Goal: Information Seeking & Learning: Learn about a topic

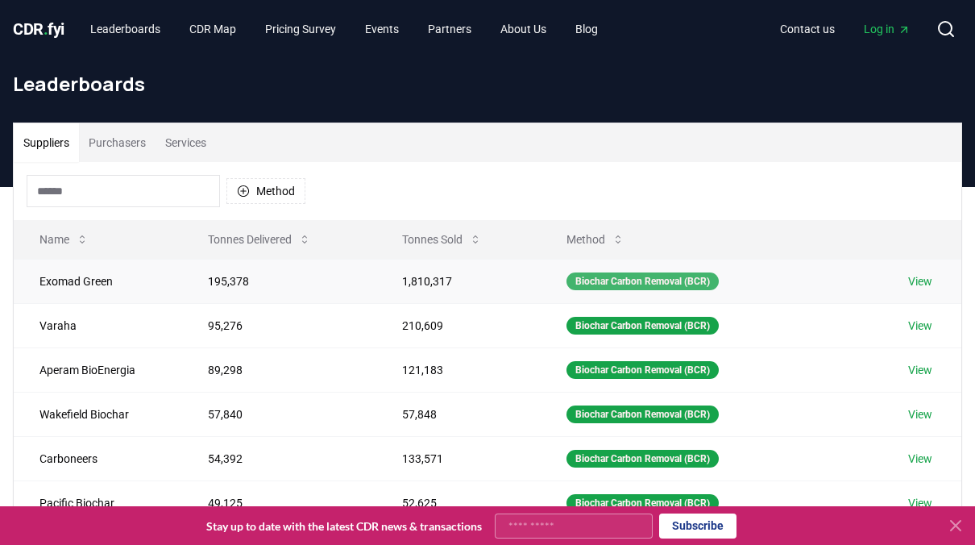
click at [606, 277] on div "Biochar Carbon Removal (BCR)" at bounding box center [643, 281] width 152 height 18
click at [600, 229] on button "Method" at bounding box center [596, 239] width 84 height 32
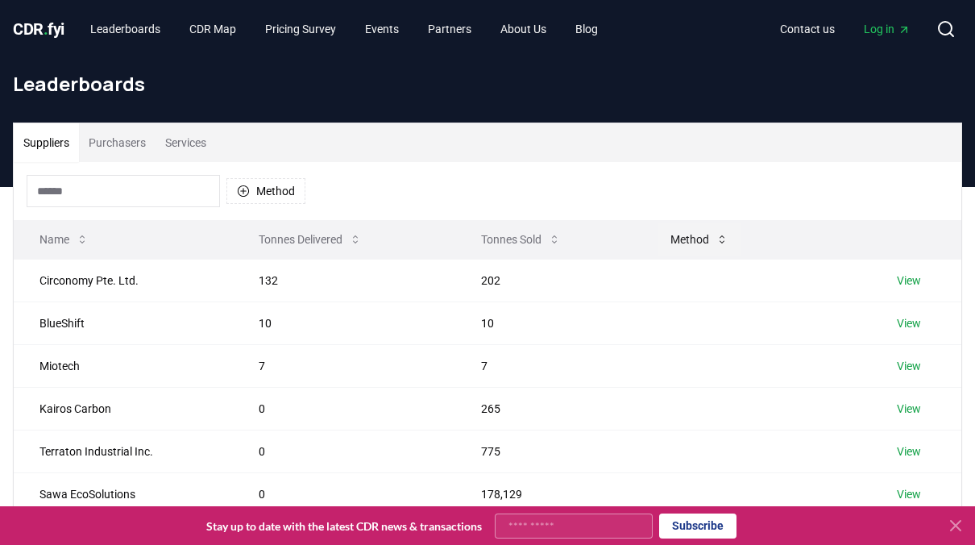
click at [692, 240] on button "Method" at bounding box center [700, 239] width 84 height 32
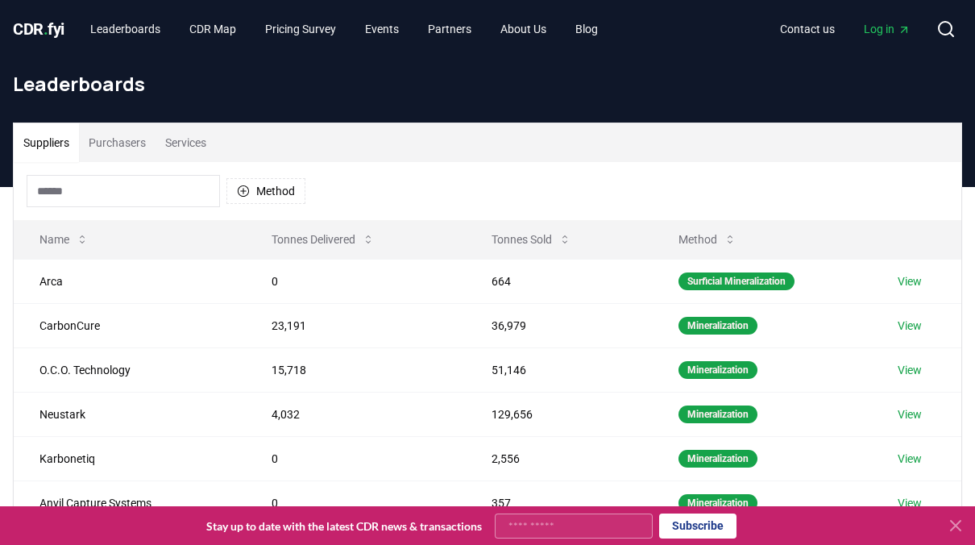
click at [38, 26] on span "CDR . fyi" at bounding box center [39, 28] width 52 height 19
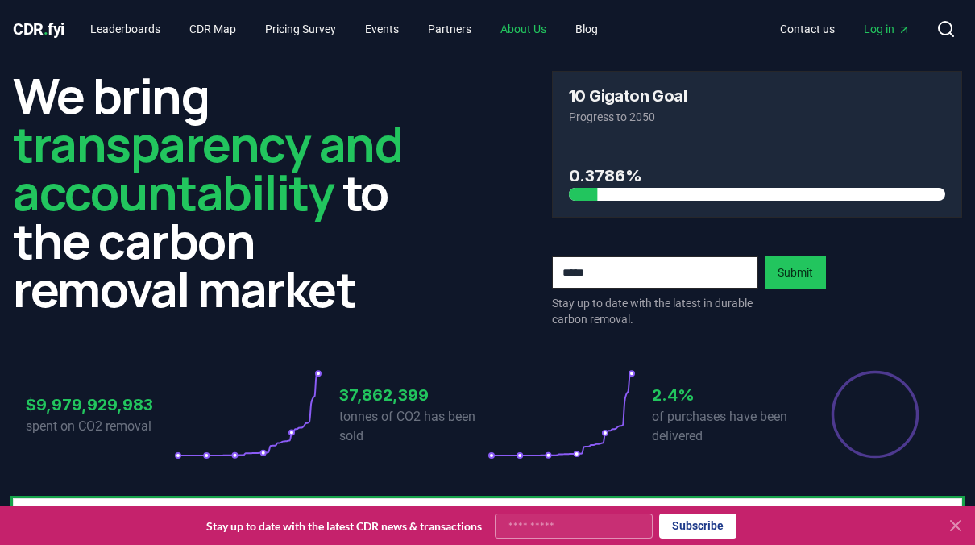
click at [531, 23] on link "About Us" at bounding box center [524, 29] width 72 height 29
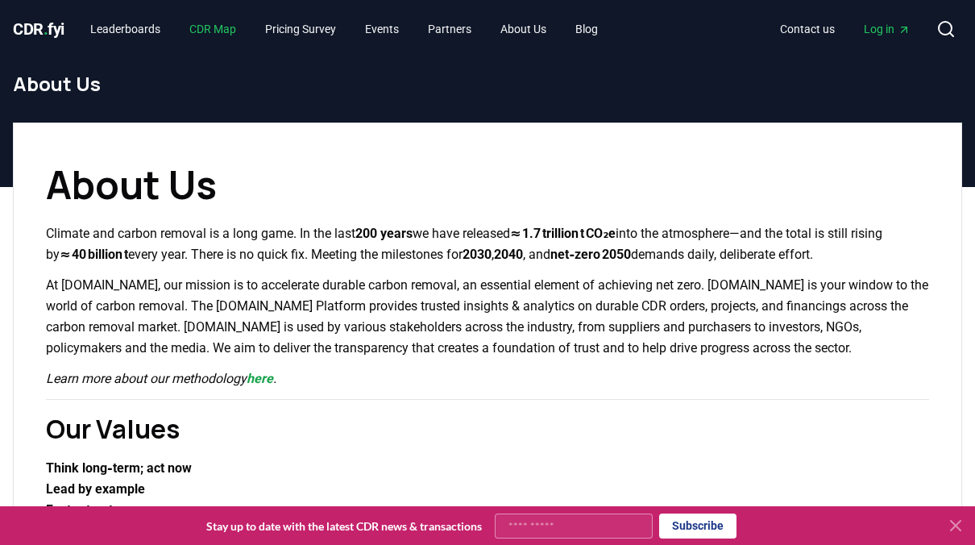
click at [230, 30] on link "CDR Map" at bounding box center [212, 29] width 73 height 29
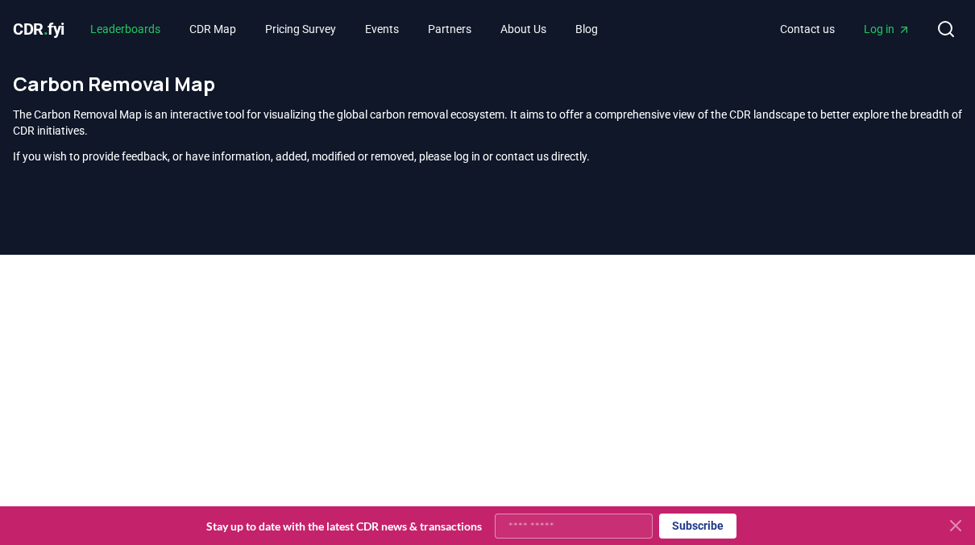
click at [158, 27] on link "Leaderboards" at bounding box center [125, 29] width 96 height 29
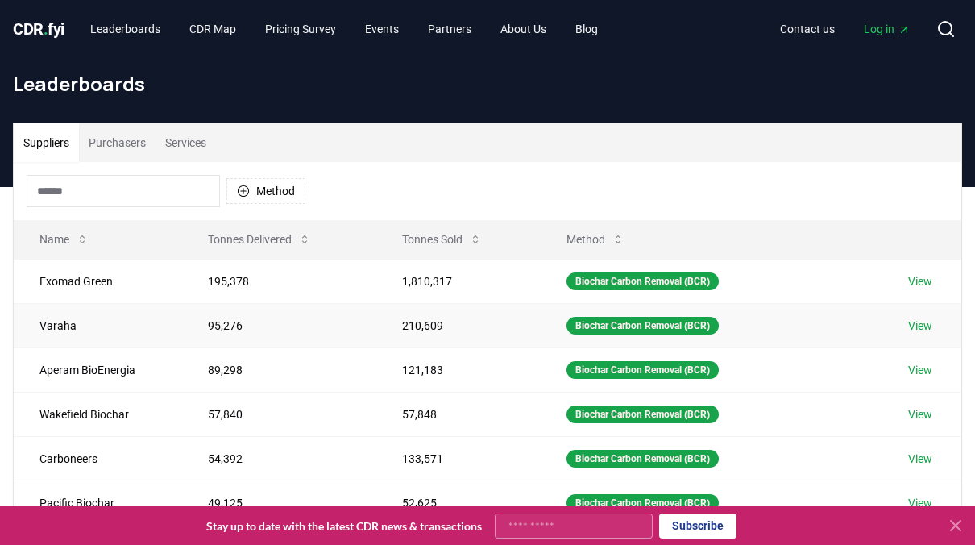
click at [928, 322] on link "View" at bounding box center [920, 326] width 24 height 16
